Goal: Find specific page/section: Find specific page/section

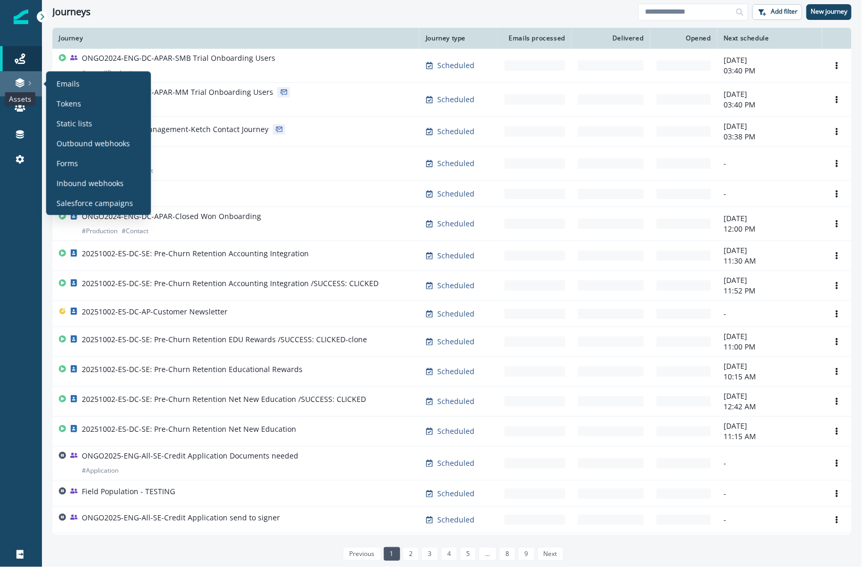
click at [22, 82] on icon at bounding box center [20, 83] width 10 height 10
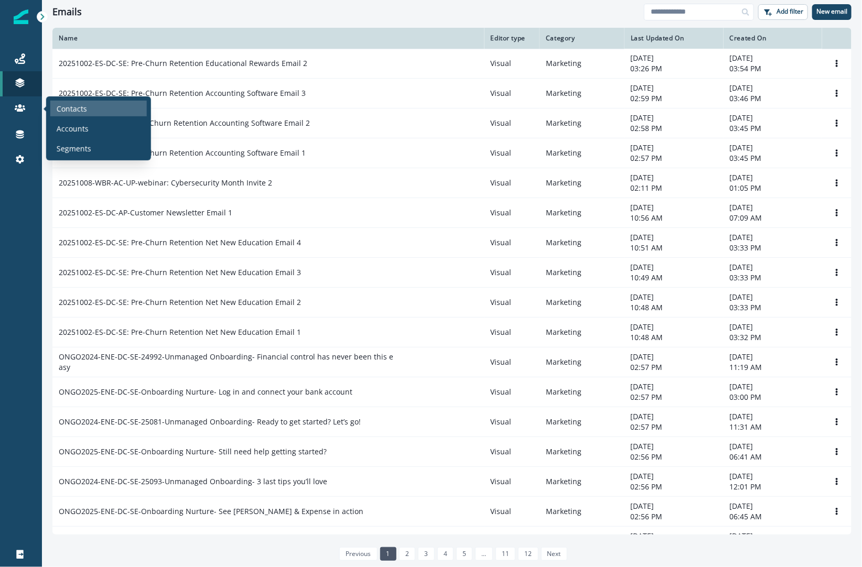
click at [76, 105] on p "Contacts" at bounding box center [72, 108] width 30 height 11
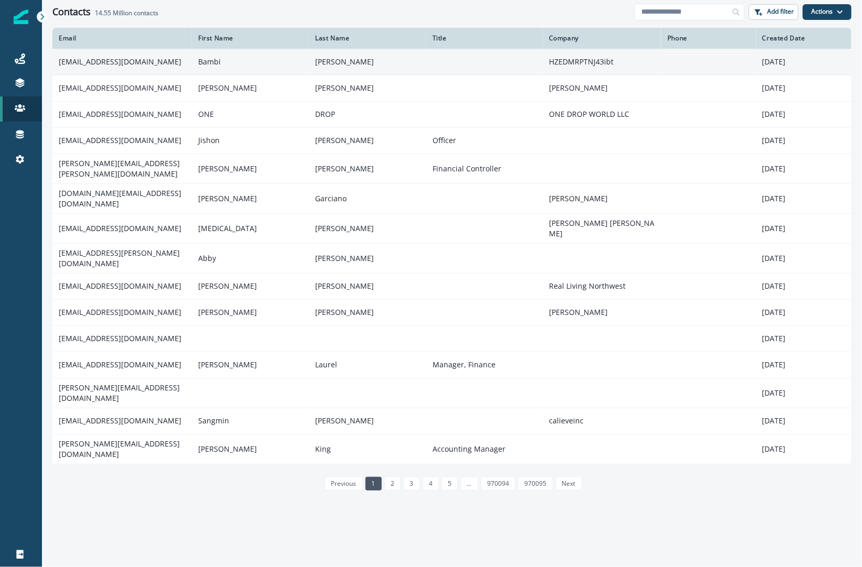
click at [121, 66] on td "[EMAIL_ADDRESS][DOMAIN_NAME]" at bounding box center [121, 62] width 139 height 26
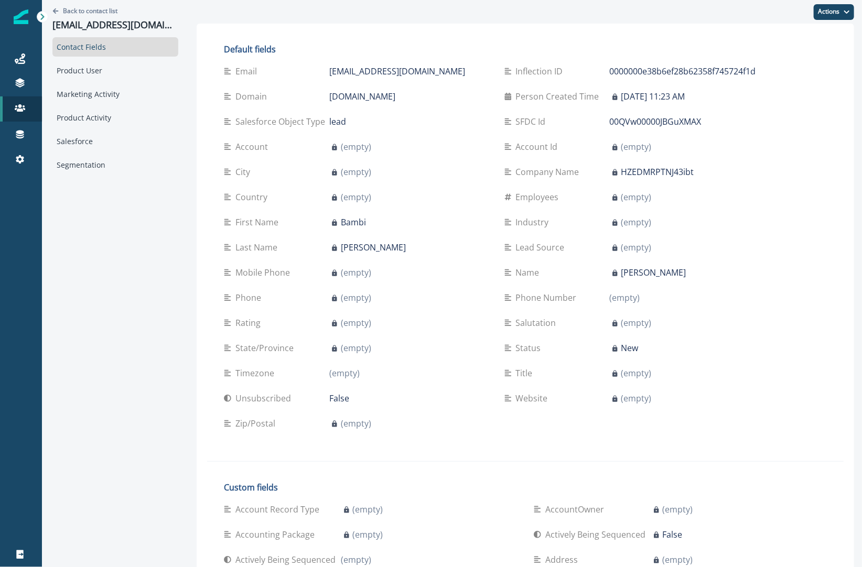
scroll to position [502, 0]
